Goal: Navigation & Orientation: Find specific page/section

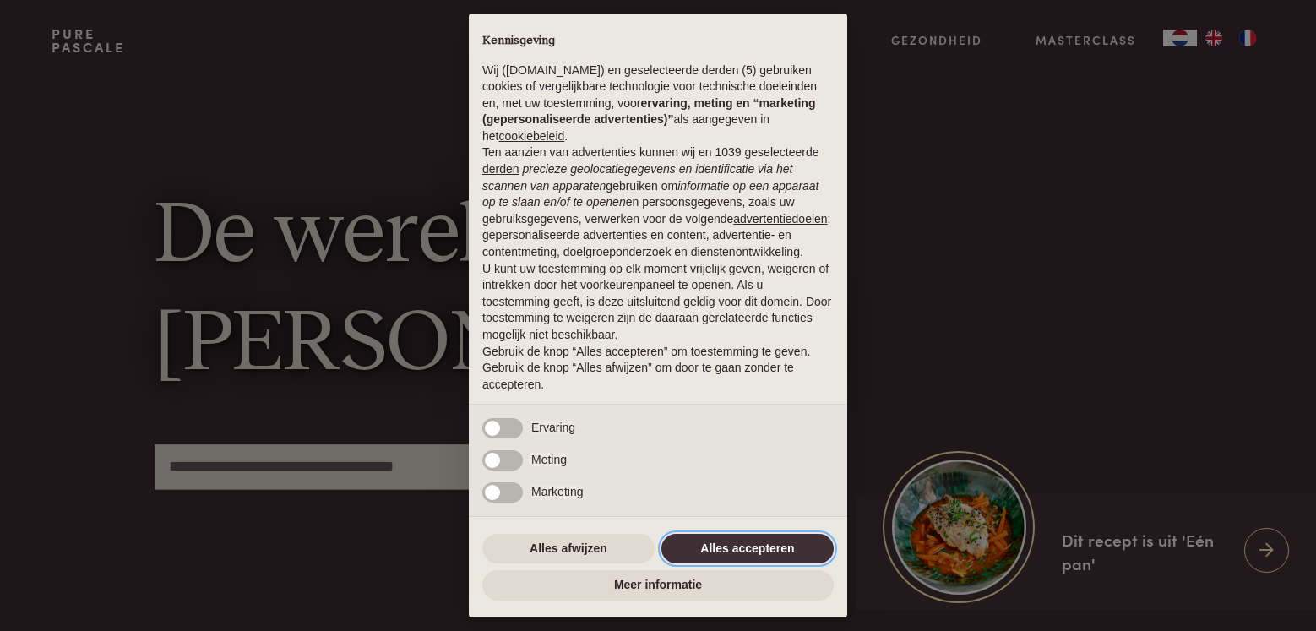
click at [756, 545] on button "Alles accepteren" at bounding box center [747, 549] width 172 height 30
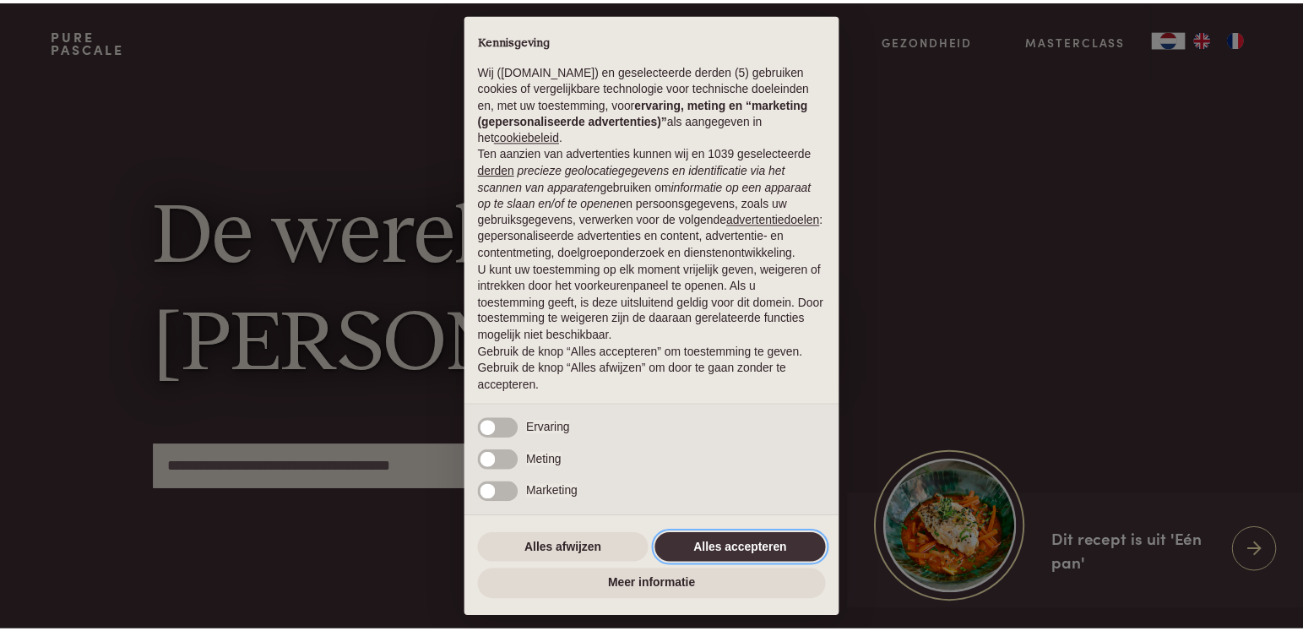
scroll to position [48, 0]
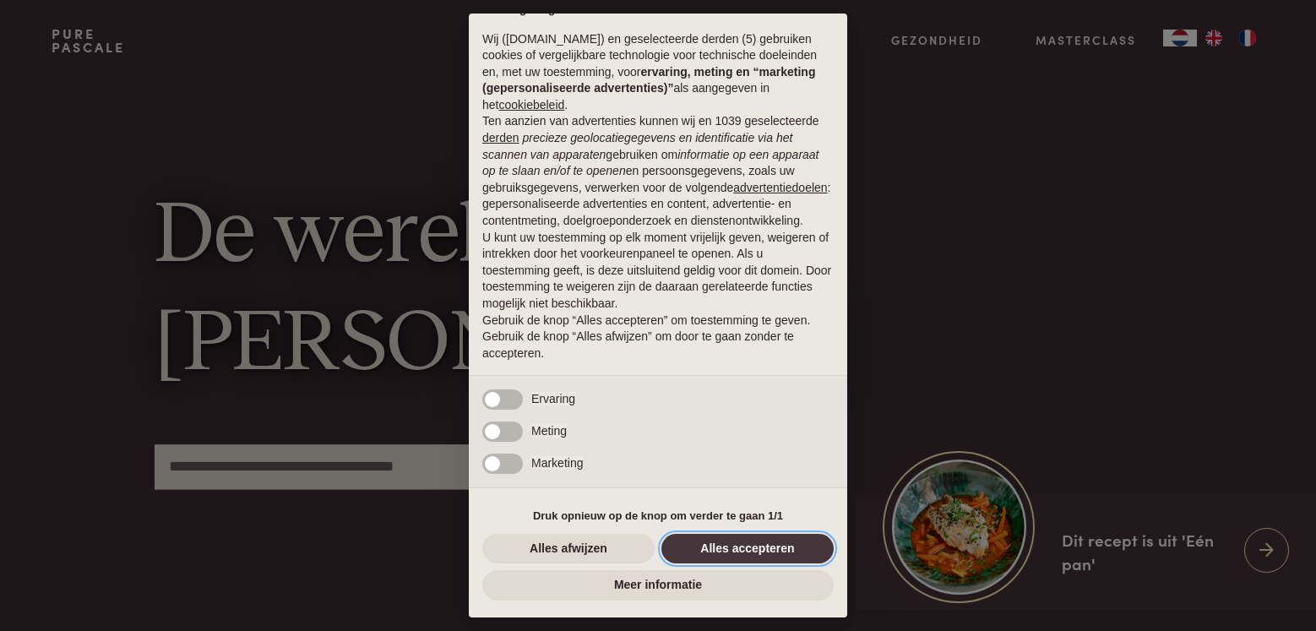
click at [758, 545] on button "Alles accepteren" at bounding box center [747, 549] width 172 height 30
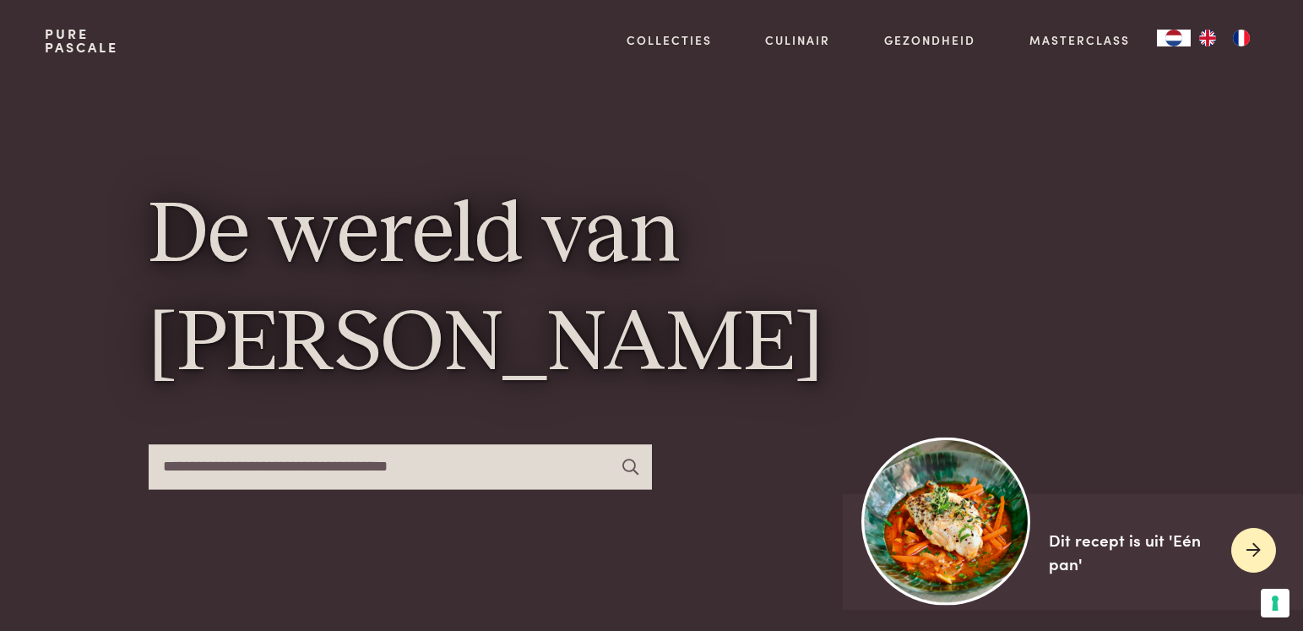
click at [926, 529] on img at bounding box center [946, 521] width 168 height 168
